Goal: Find specific page/section: Find specific page/section

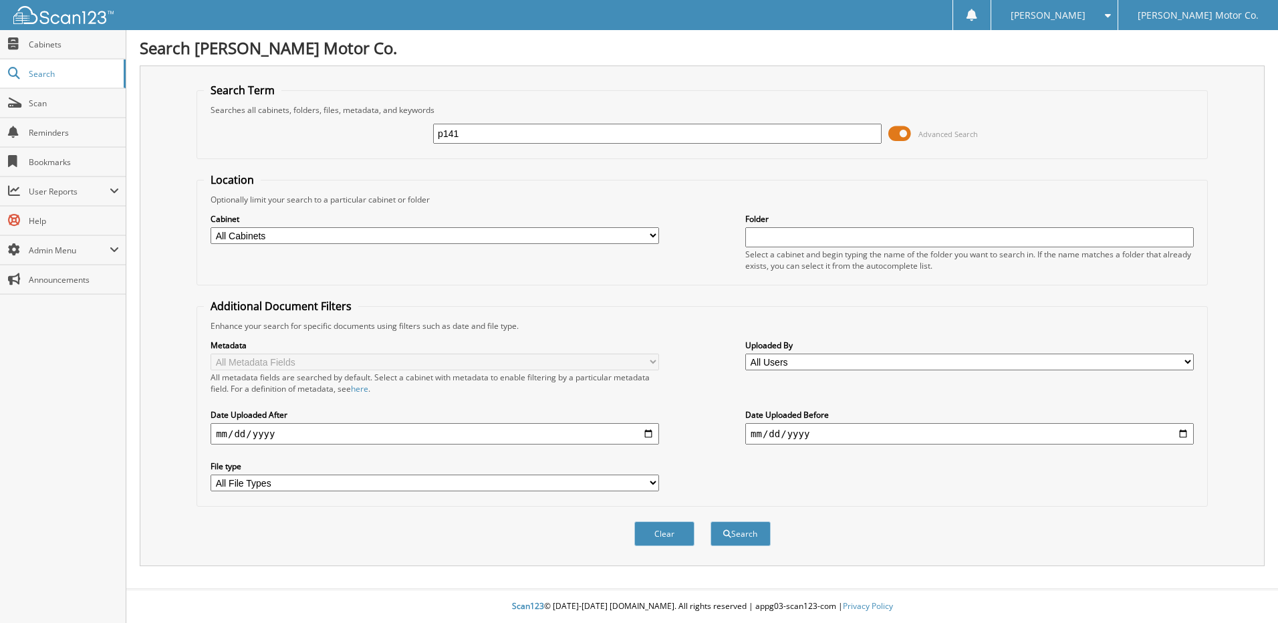
type input "p141"
click at [711, 521] on button "Search" at bounding box center [741, 533] width 60 height 25
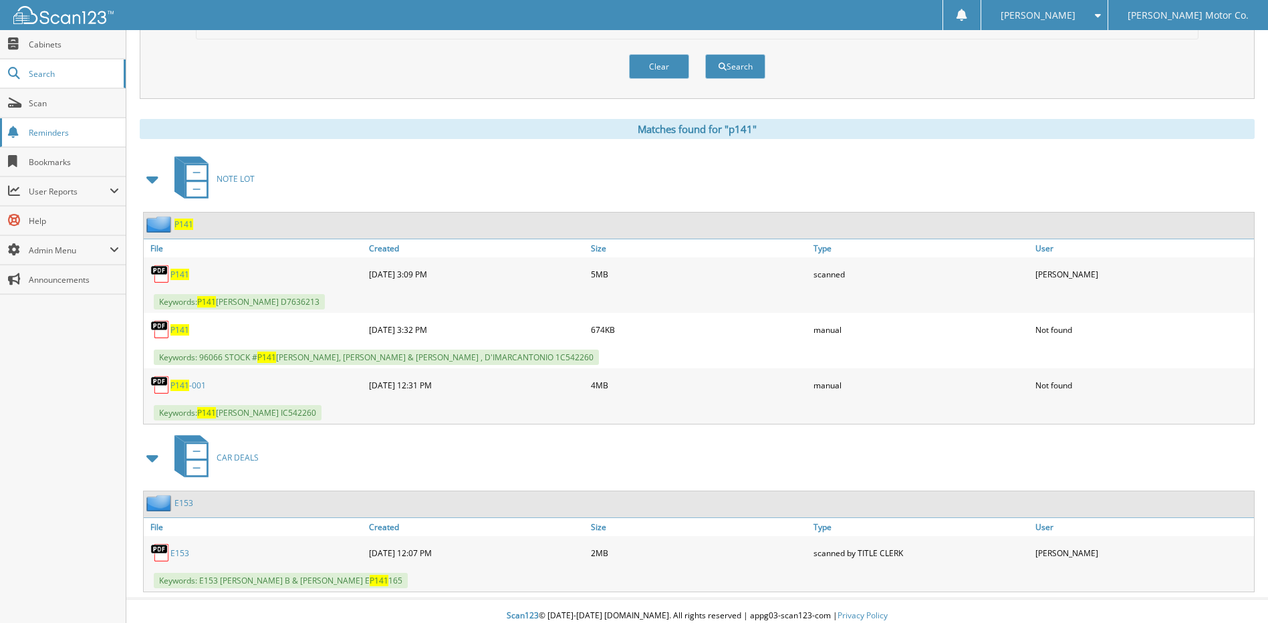
scroll to position [468, 0]
click at [73, 104] on span "Scan" at bounding box center [74, 103] width 90 height 11
